Goal: Obtain resource: Download file/media

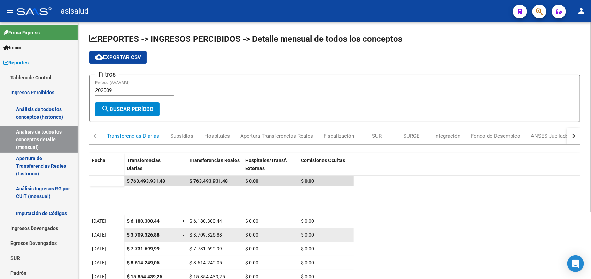
scroll to position [87, 0]
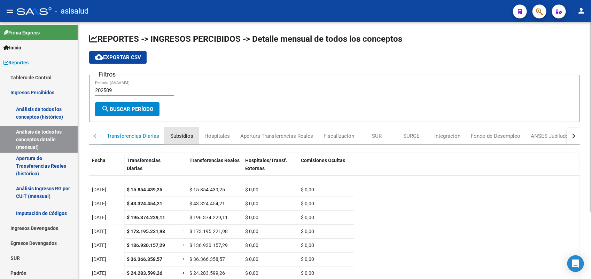
click at [179, 132] on div "Subsidios" at bounding box center [181, 136] width 23 height 8
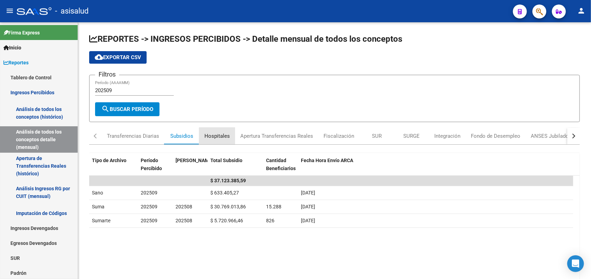
click at [224, 141] on div "Hospitales" at bounding box center [217, 136] width 36 height 17
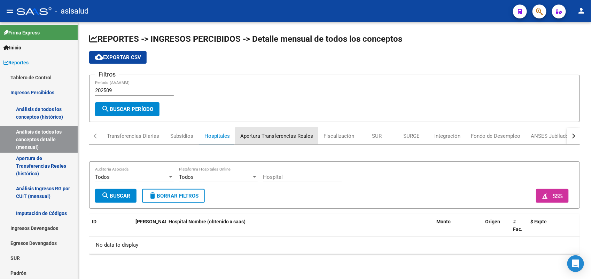
click at [282, 136] on div "Apertura Transferencias Reales" at bounding box center [276, 136] width 73 height 8
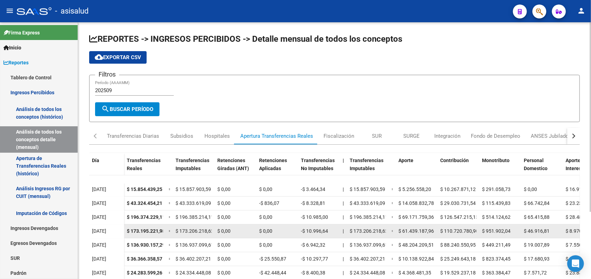
click at [146, 231] on span "$ 173.195.221,98" at bounding box center [146, 231] width 38 height 6
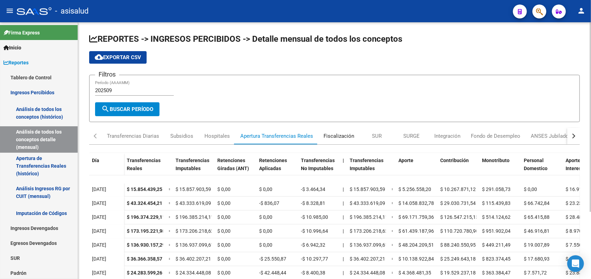
click at [340, 136] on div "Fiscalización" at bounding box center [338, 136] width 31 height 8
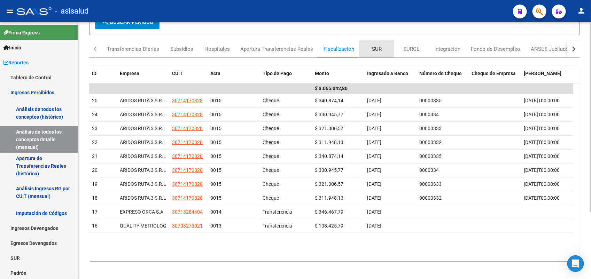
click at [379, 49] on div "SUR" at bounding box center [377, 49] width 10 height 8
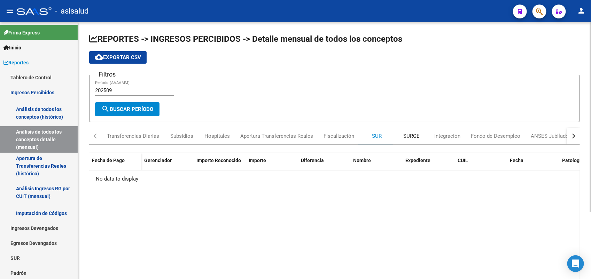
click at [411, 134] on div "SURGE" at bounding box center [411, 136] width 16 height 8
click at [423, 139] on div "Integración" at bounding box center [447, 136] width 37 height 17
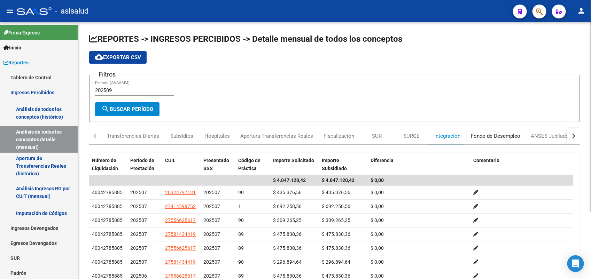
click at [423, 131] on div "Fondo de Desempleo" at bounding box center [495, 136] width 60 height 17
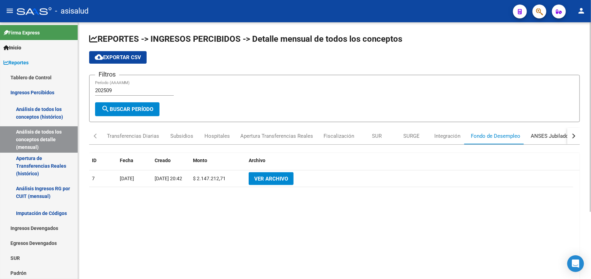
click at [423, 136] on div "ANSES Jubilados" at bounding box center [550, 136] width 41 height 8
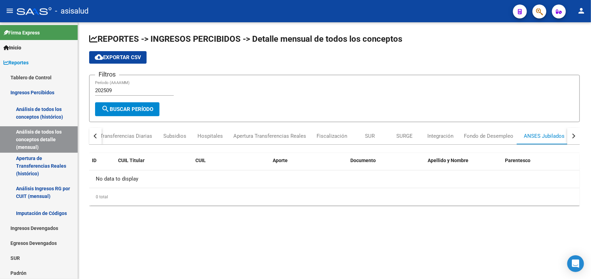
click at [423, 138] on button "button" at bounding box center [573, 136] width 13 height 17
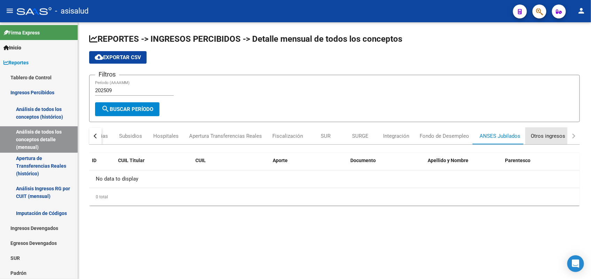
click at [423, 137] on div "Otros ingresos" at bounding box center [547, 136] width 34 height 8
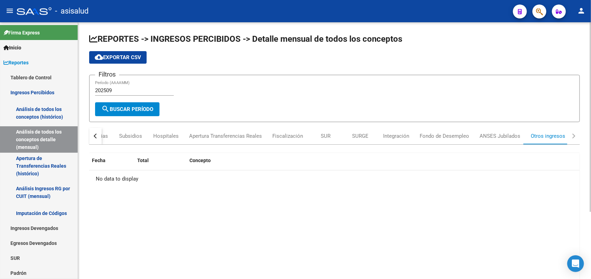
click at [98, 137] on button "button" at bounding box center [95, 136] width 13 height 17
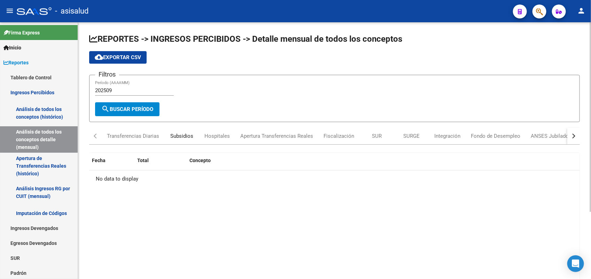
click at [184, 133] on div "Subsidios" at bounding box center [181, 136] width 23 height 8
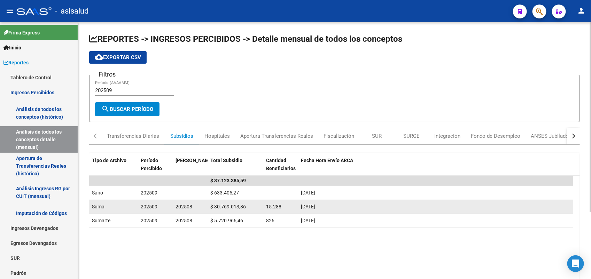
click at [229, 208] on span "$ 30.769.013,86" at bounding box center [228, 207] width 36 height 6
click at [164, 210] on div "202509" at bounding box center [155, 207] width 29 height 8
click at [241, 210] on div "$ 30.769.013,86" at bounding box center [235, 207] width 50 height 8
click at [223, 210] on div "$ 30.769.013,86" at bounding box center [235, 207] width 50 height 8
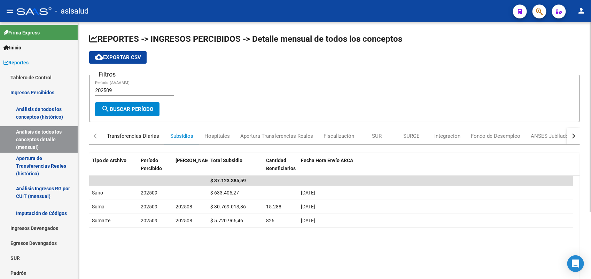
click at [123, 136] on div "Transferencias Diarias" at bounding box center [133, 136] width 52 height 8
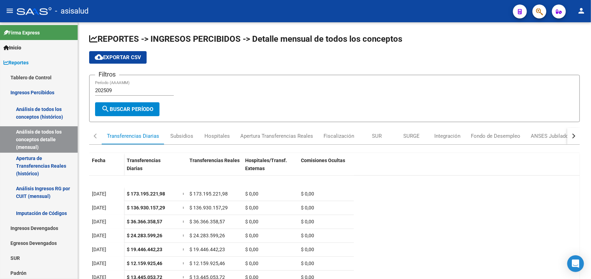
scroll to position [131, 0]
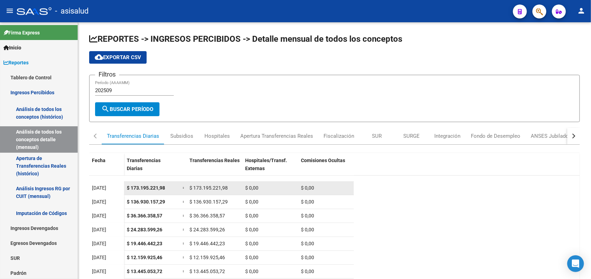
click at [170, 187] on div "$ 173.195.221,98" at bounding box center [152, 188] width 50 height 8
click at [252, 187] on span "$ 0,00" at bounding box center [251, 188] width 13 height 6
click at [288, 187] on div "$ 0,00" at bounding box center [270, 188] width 50 height 8
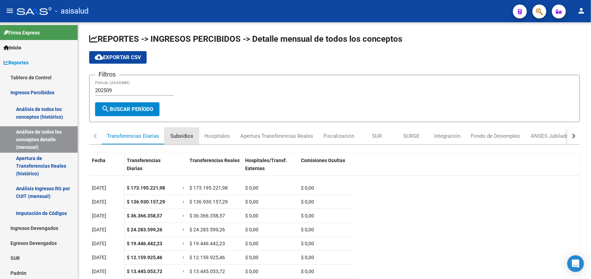
click at [174, 136] on div "Subsidios" at bounding box center [181, 136] width 23 height 8
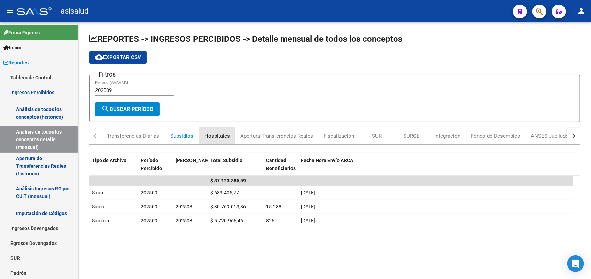
click at [227, 136] on div "Hospitales" at bounding box center [216, 136] width 25 height 8
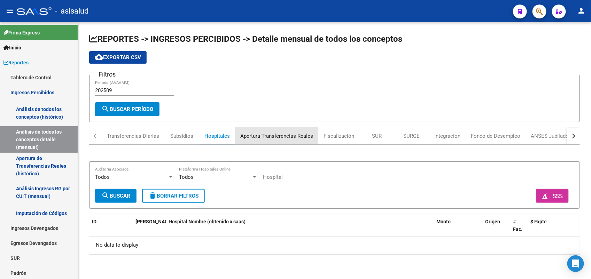
click at [281, 133] on div "Apertura Transferencias Reales" at bounding box center [276, 136] width 73 height 8
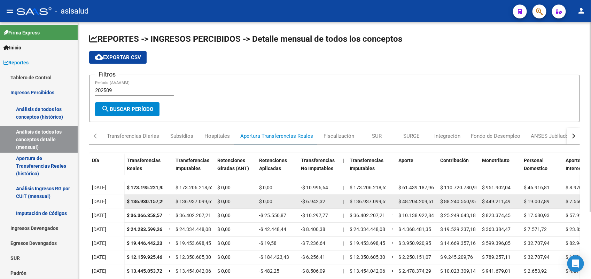
click at [141, 202] on span "$ 136.930.157,29" at bounding box center [146, 202] width 38 height 6
click at [220, 202] on span "$ 0,00" at bounding box center [223, 202] width 13 height 6
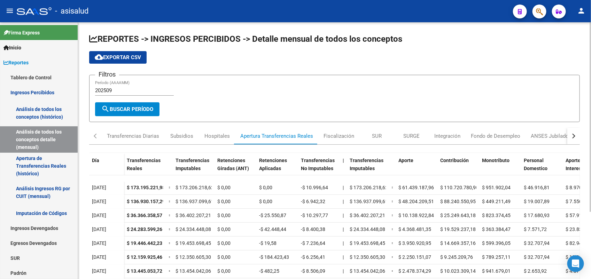
click at [131, 54] on span "cloud_download Exportar CSV" at bounding box center [118, 57] width 46 height 6
click at [129, 89] on input "202509" at bounding box center [134, 90] width 79 height 6
type input "202508"
click at [142, 109] on span "search Buscar Período" at bounding box center [127, 109] width 52 height 6
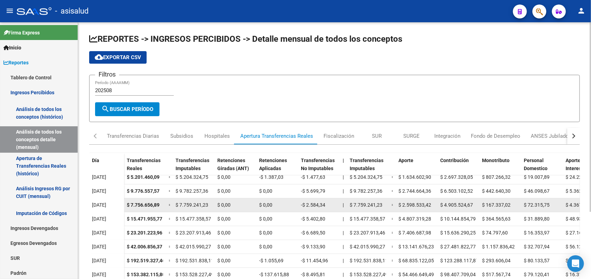
scroll to position [0, 0]
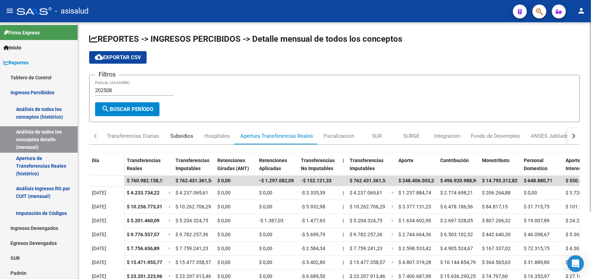
click at [196, 133] on div "Subsidios" at bounding box center [181, 136] width 35 height 17
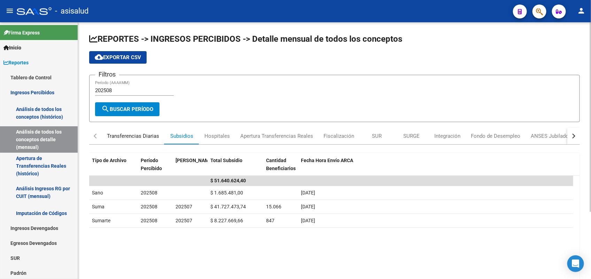
click at [109, 137] on div "Transferencias Diarias" at bounding box center [133, 136] width 52 height 8
